Goal: Transaction & Acquisition: Purchase product/service

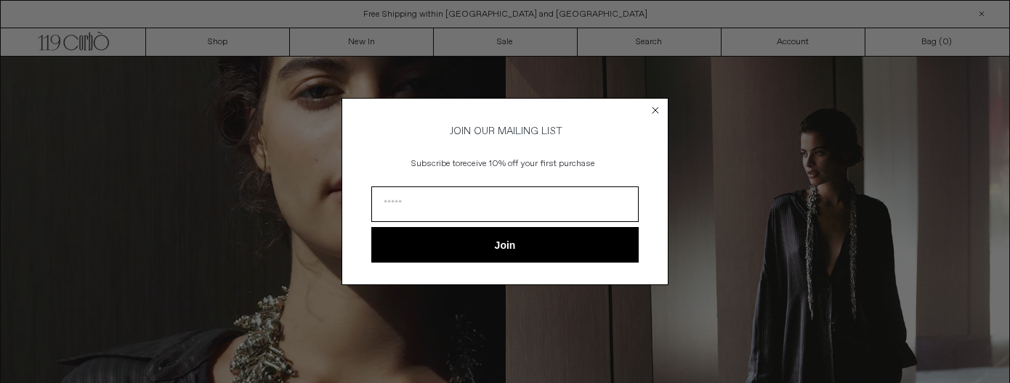
click at [657, 113] on circle "Close dialog" at bounding box center [656, 110] width 14 height 14
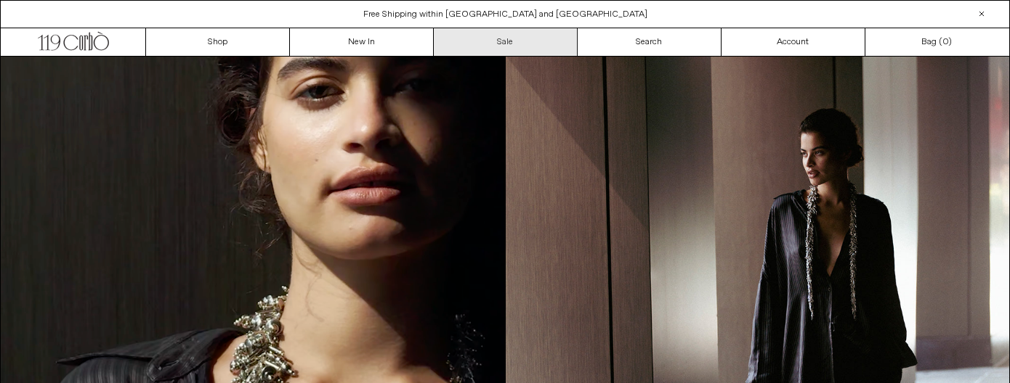
click at [498, 41] on link "Sale" at bounding box center [506, 42] width 144 height 28
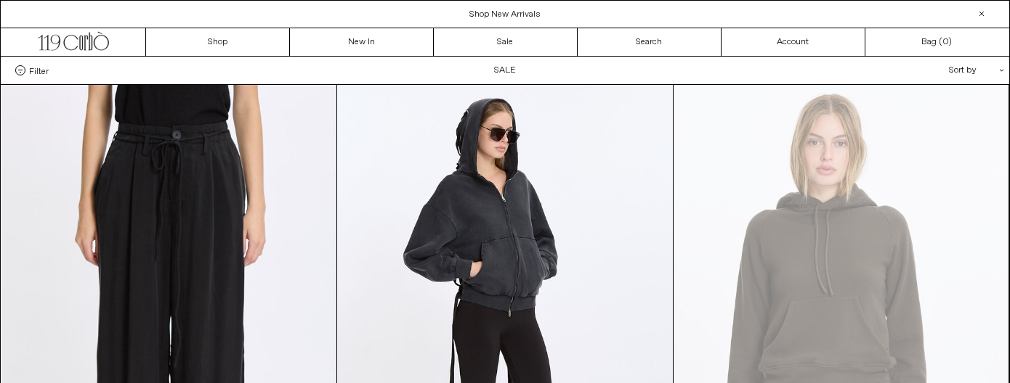
click at [36, 71] on span "Filter" at bounding box center [39, 70] width 20 height 10
click at [0, 0] on select "**********" at bounding box center [0, 0] width 0 height 0
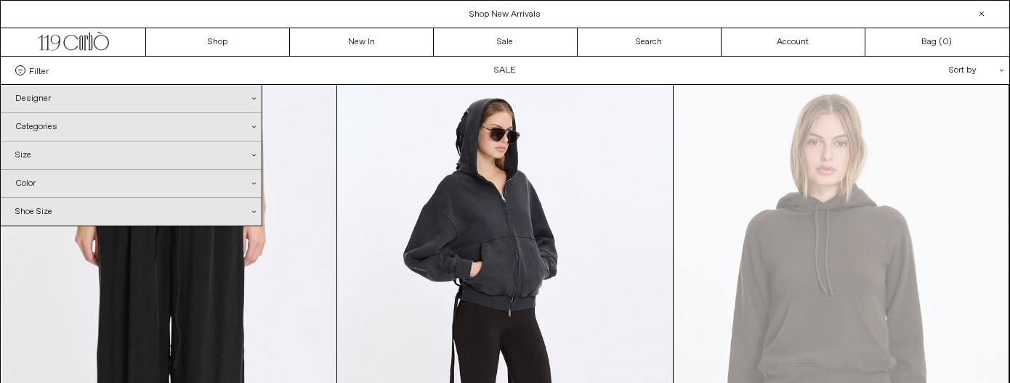
click at [57, 100] on div "Designer .cls-1{fill:#231f20}" at bounding box center [131, 99] width 261 height 28
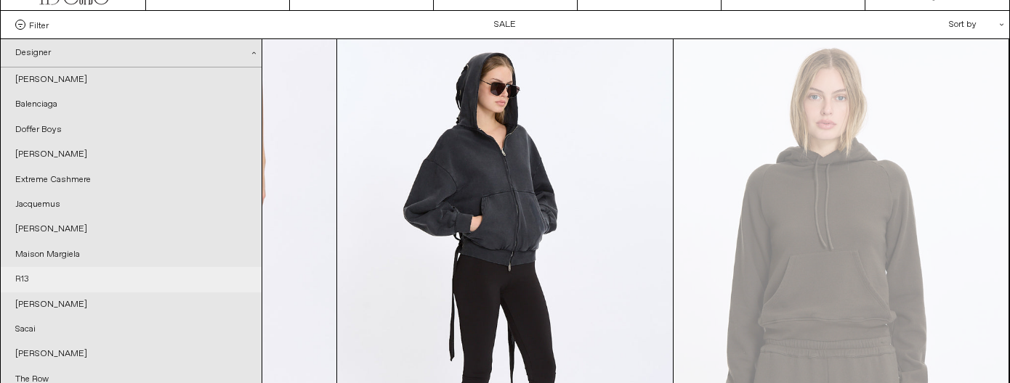
scroll to position [309, 0]
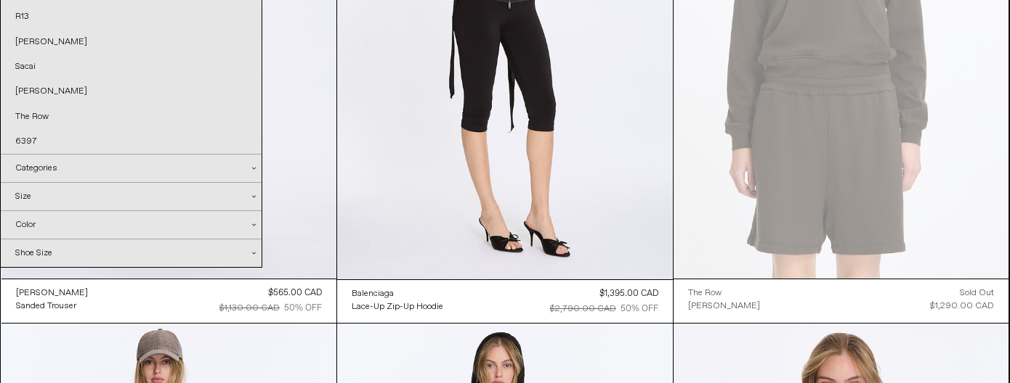
click at [87, 170] on div "Categories .cls-1{fill:#231f20}" at bounding box center [131, 169] width 261 height 28
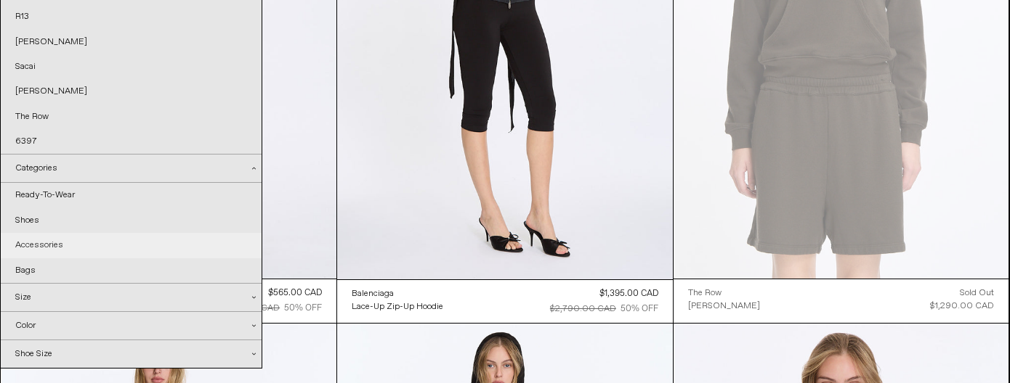
scroll to position [317, 0]
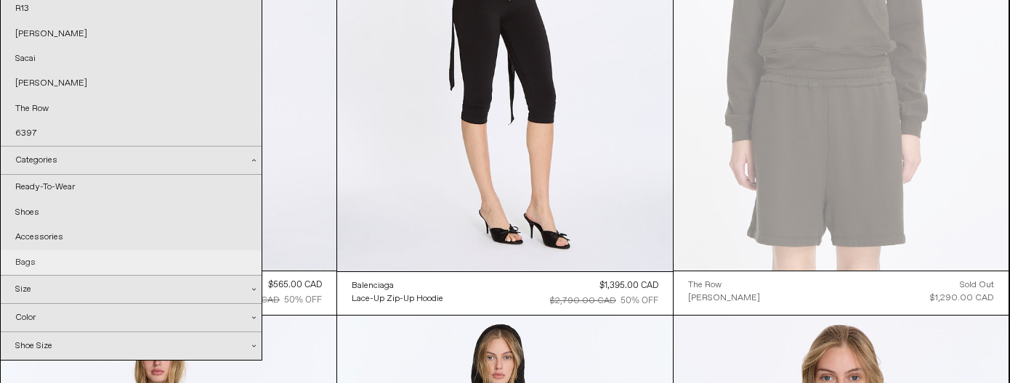
click at [81, 262] on link "Bags" at bounding box center [131, 263] width 261 height 25
